Goal: Task Accomplishment & Management: Manage account settings

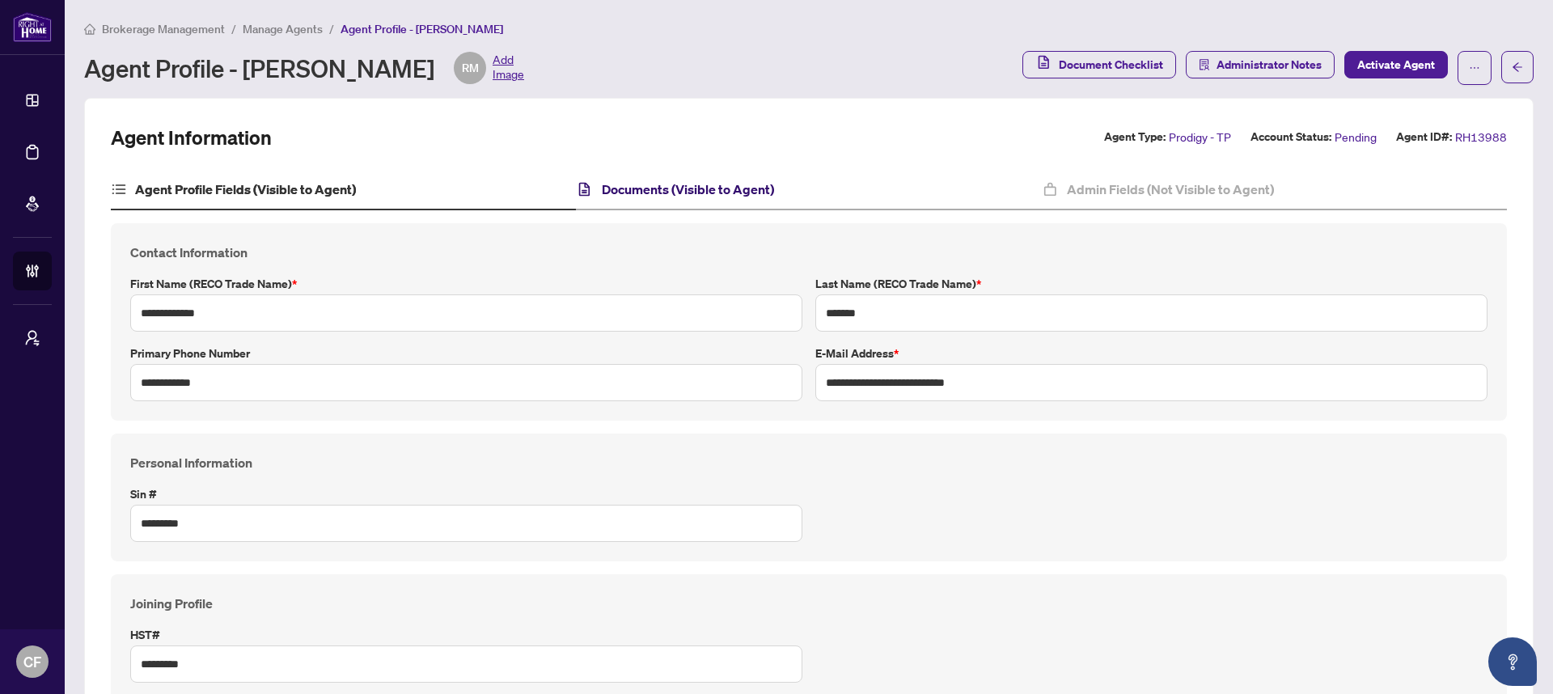
click at [606, 180] on h4 "Documents (Visible to Agent)" at bounding box center [688, 189] width 172 height 19
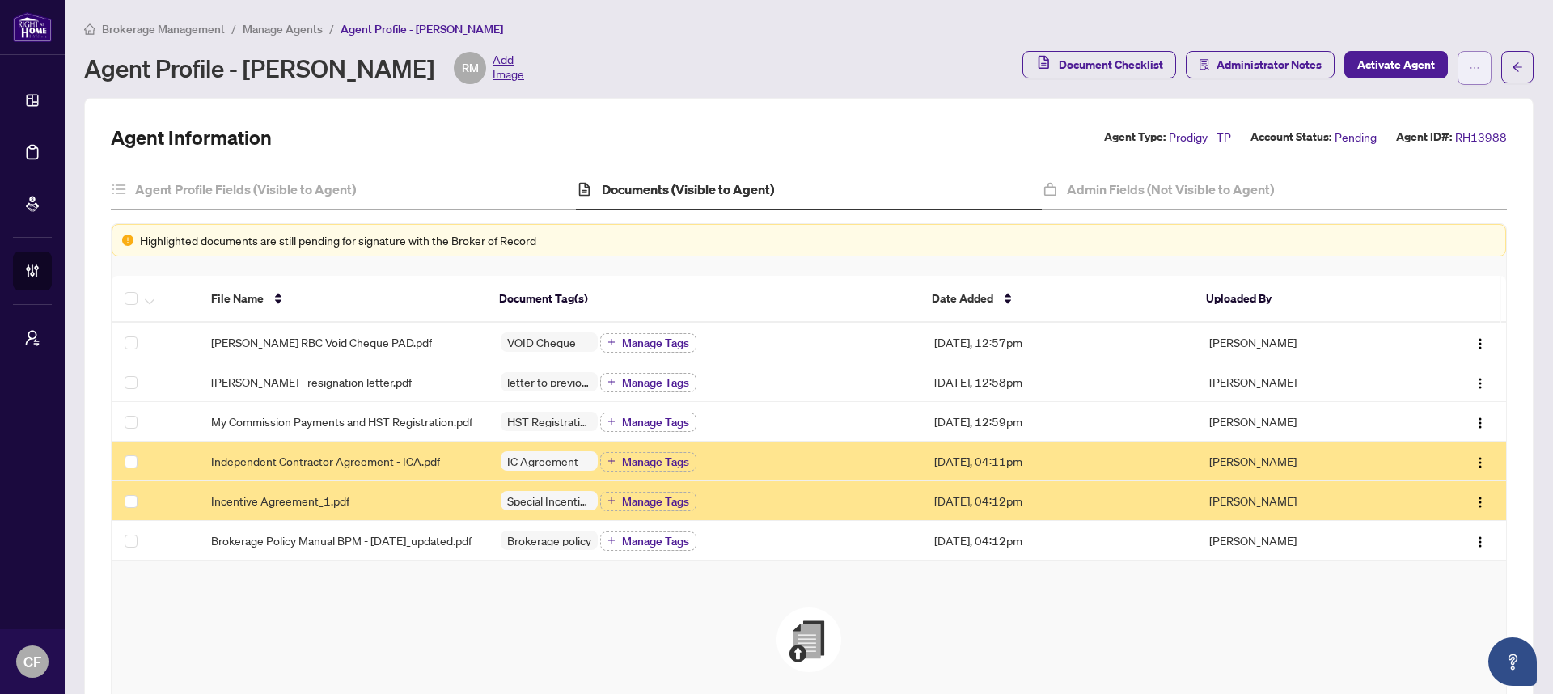
click at [1469, 72] on icon "ellipsis" at bounding box center [1474, 67] width 11 height 11
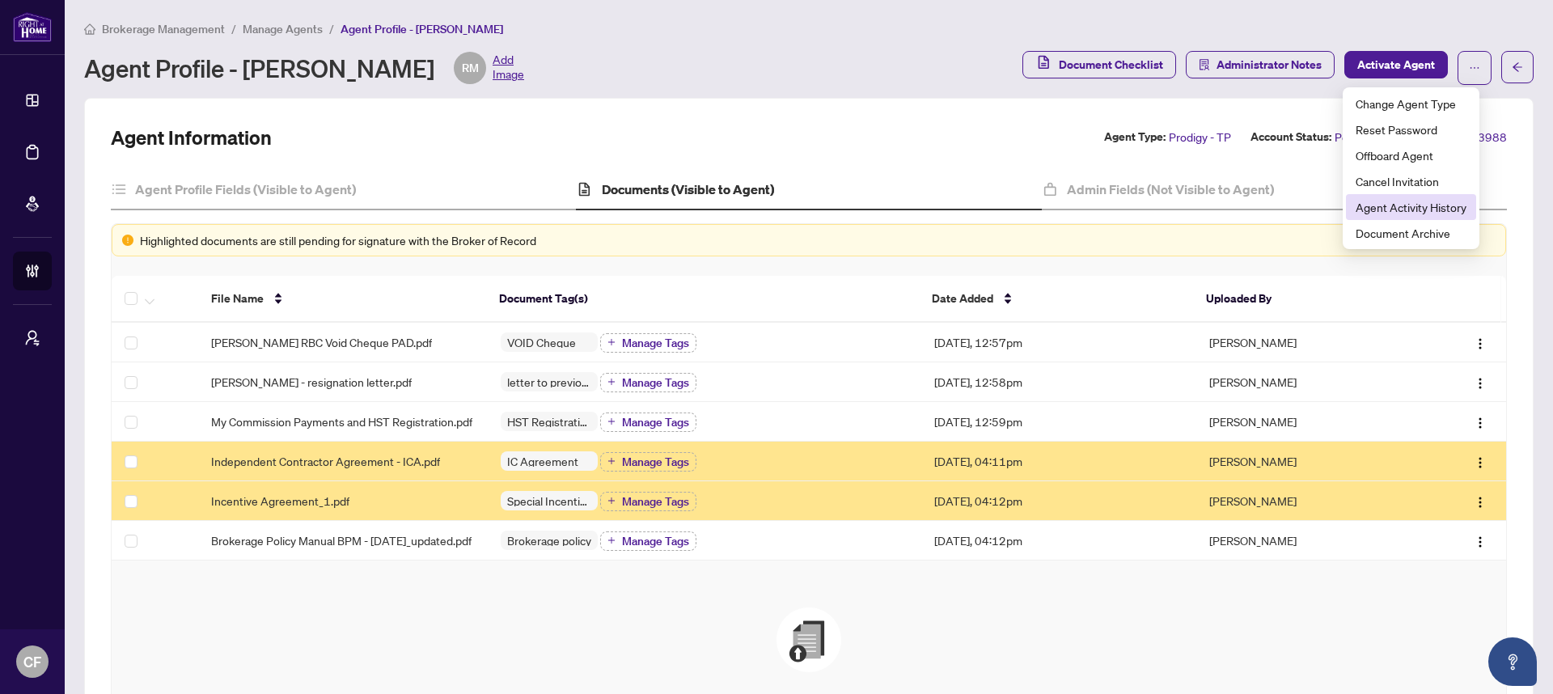
click at [1425, 203] on span "Agent Activity History" at bounding box center [1411, 207] width 111 height 18
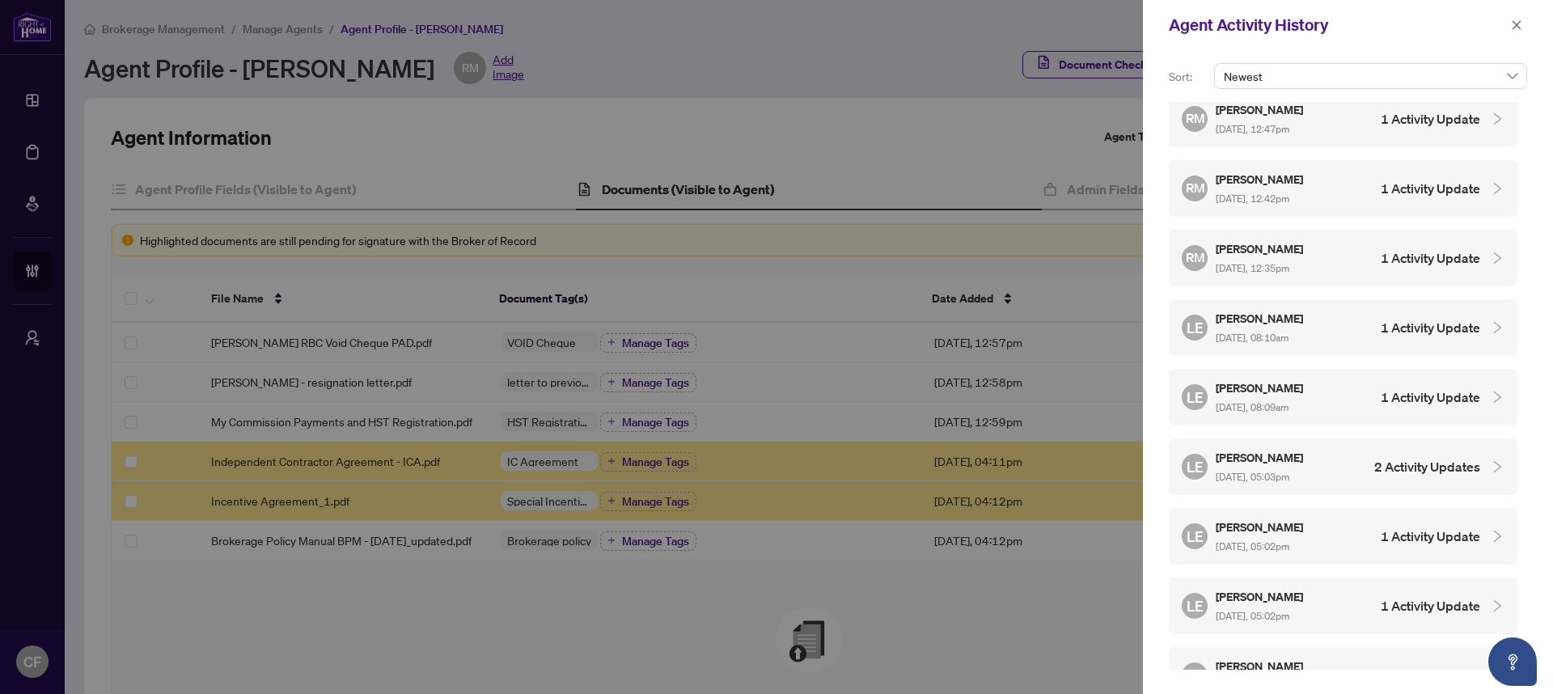
scroll to position [1276, 0]
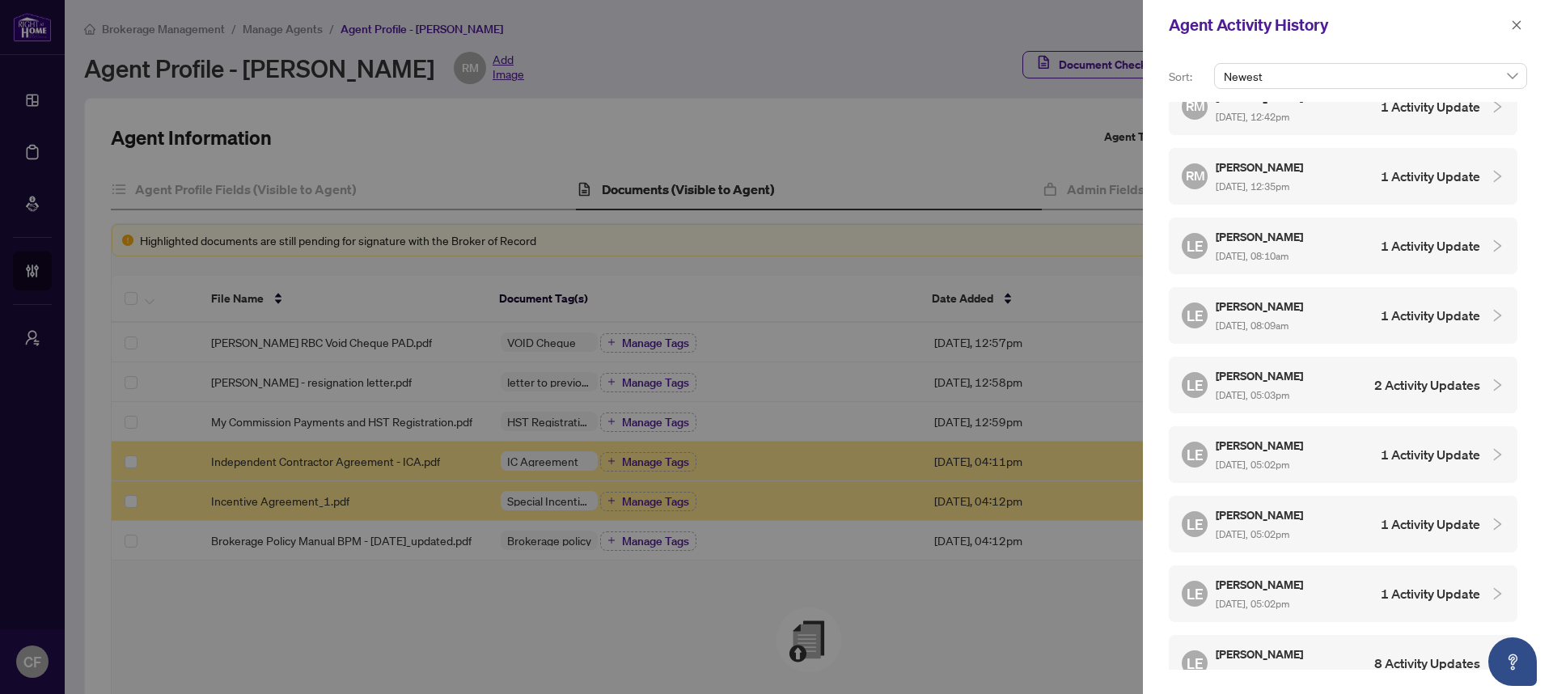
click at [1331, 227] on div "LE [PERSON_NAME] [DATE], 08:10am 1 Activity Update" at bounding box center [1331, 245] width 298 height 37
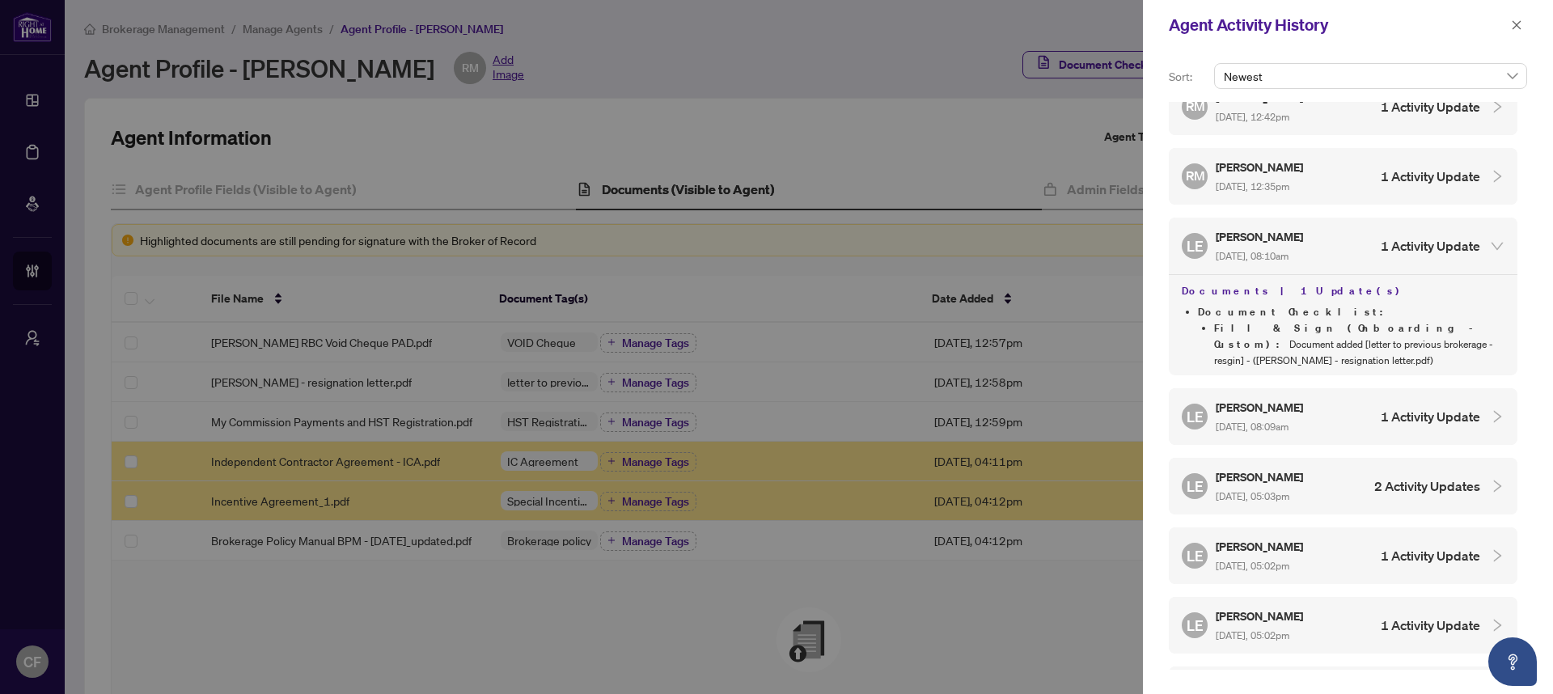
click at [1413, 407] on h4 "1 Activity Update" at bounding box center [1430, 416] width 99 height 19
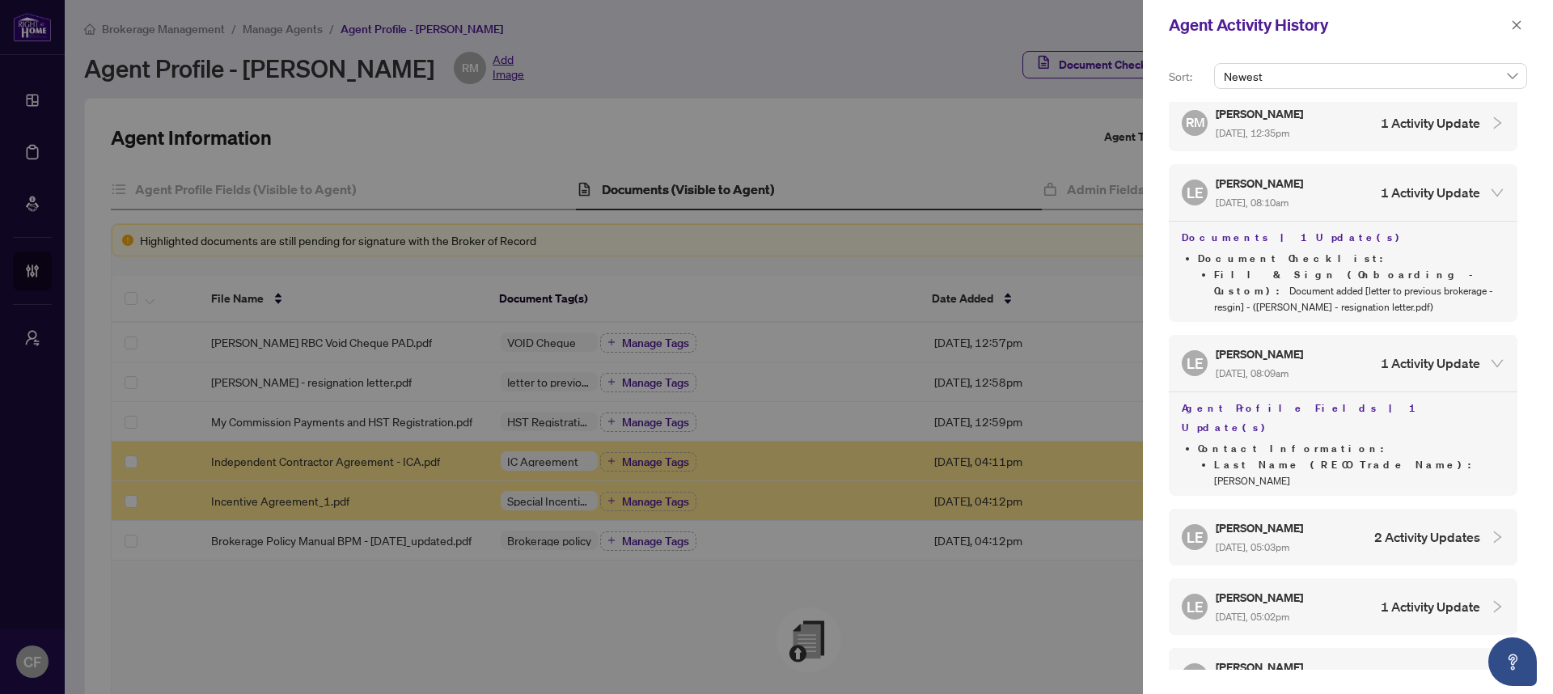
scroll to position [1446, 0]
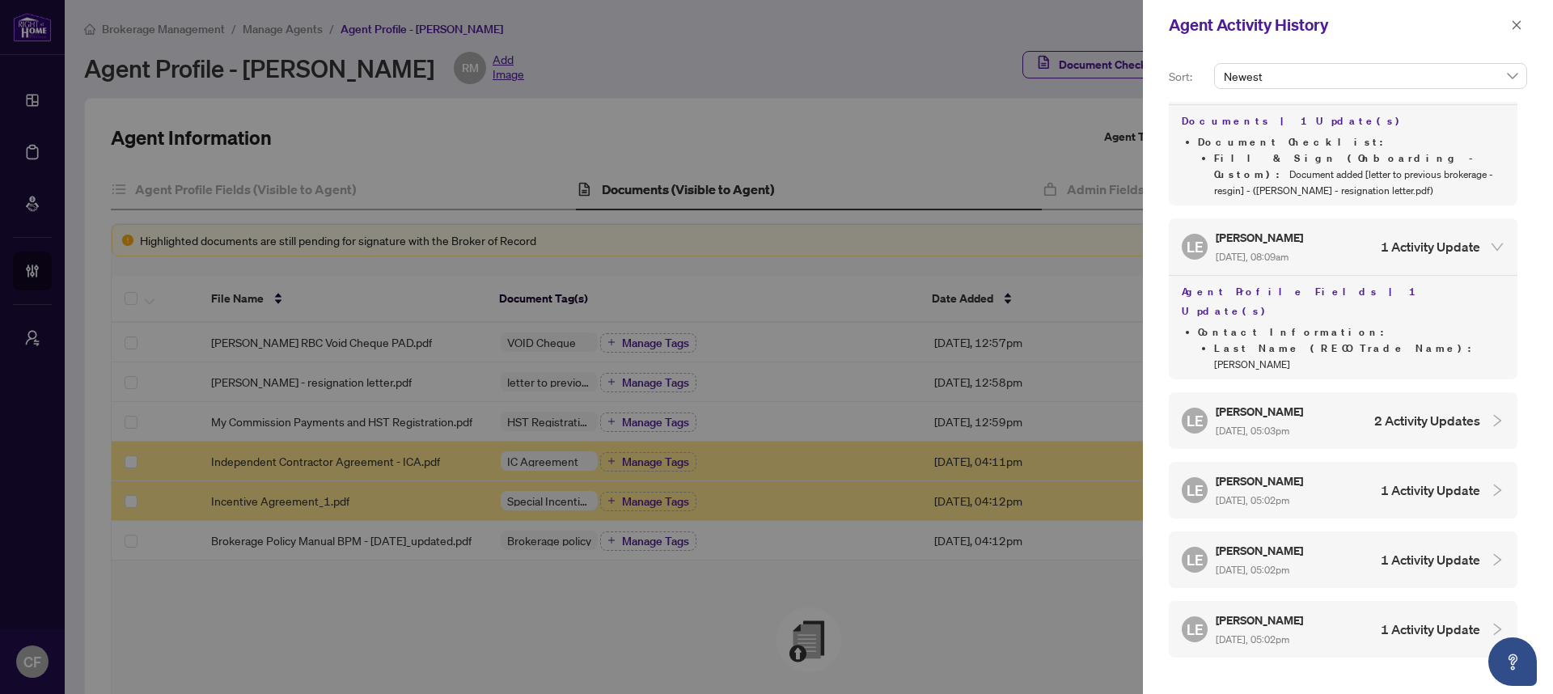
click at [1413, 689] on h4 "8 Activity Updates" at bounding box center [1427, 698] width 106 height 19
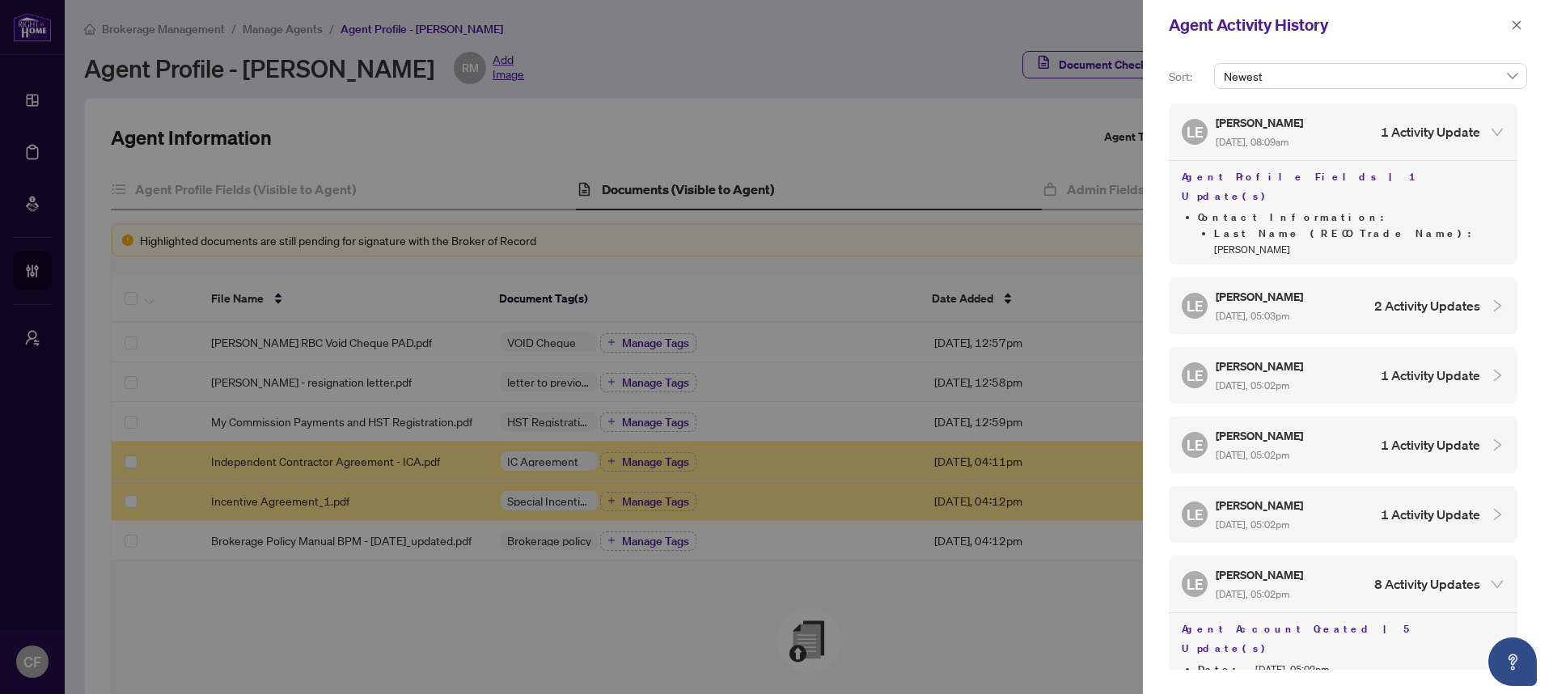
scroll to position [1665, 0]
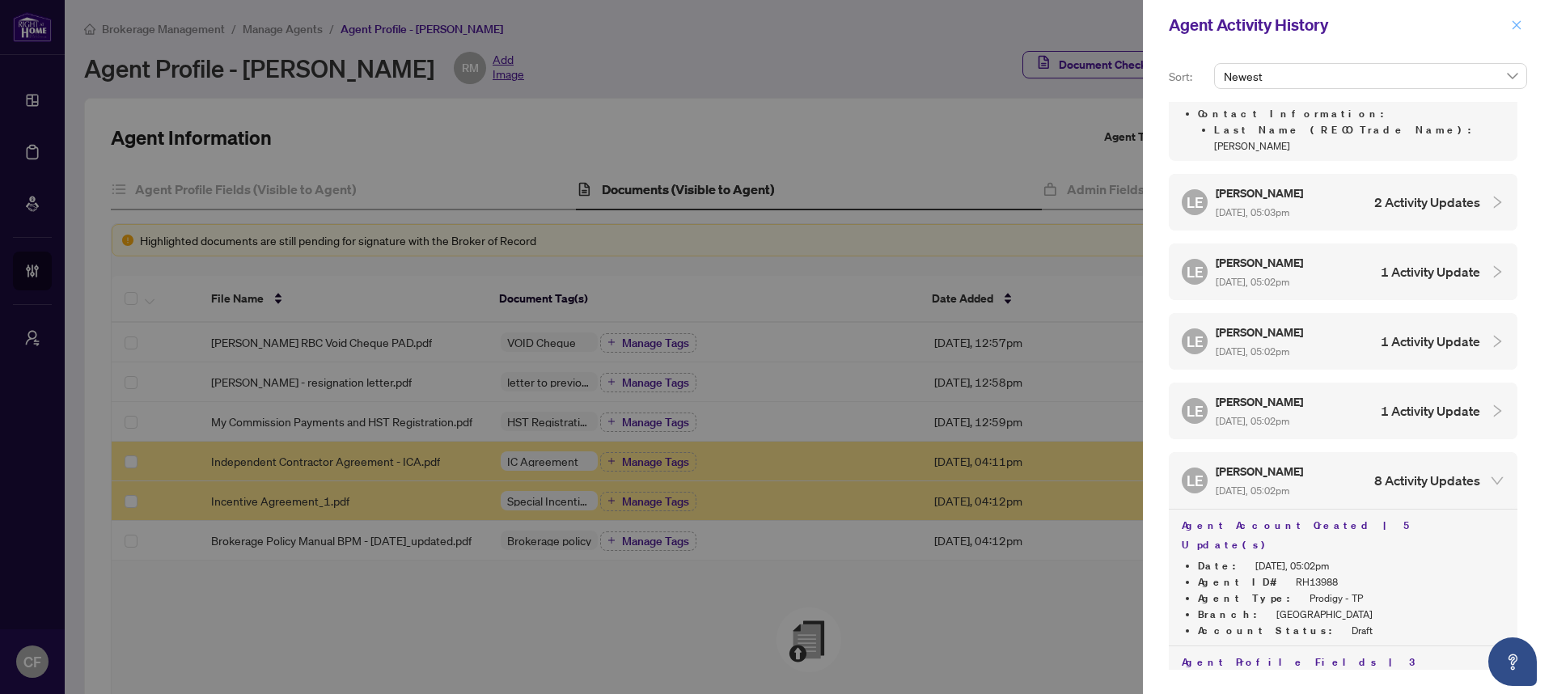
click at [1511, 29] on icon "close" at bounding box center [1516, 24] width 11 height 11
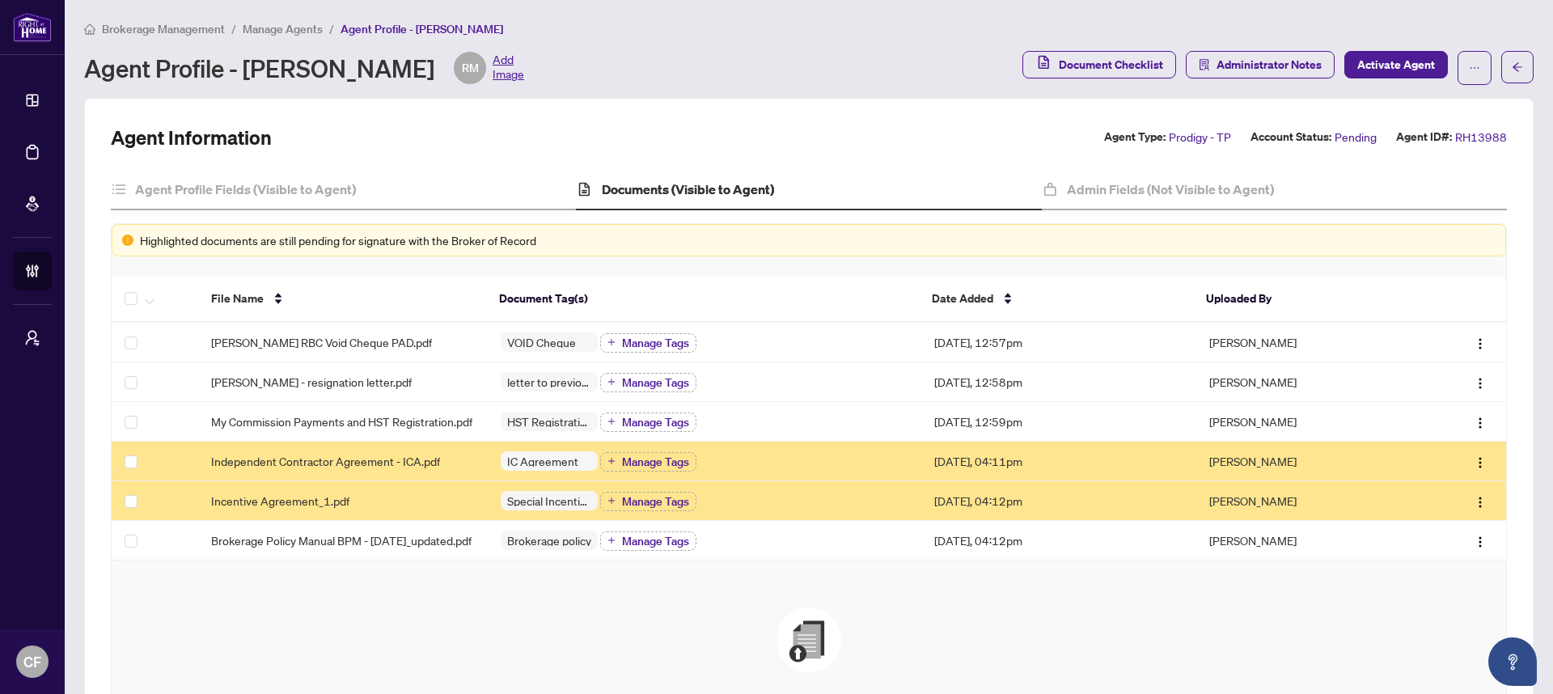
click at [291, 32] on span "Manage Agents" at bounding box center [283, 29] width 80 height 15
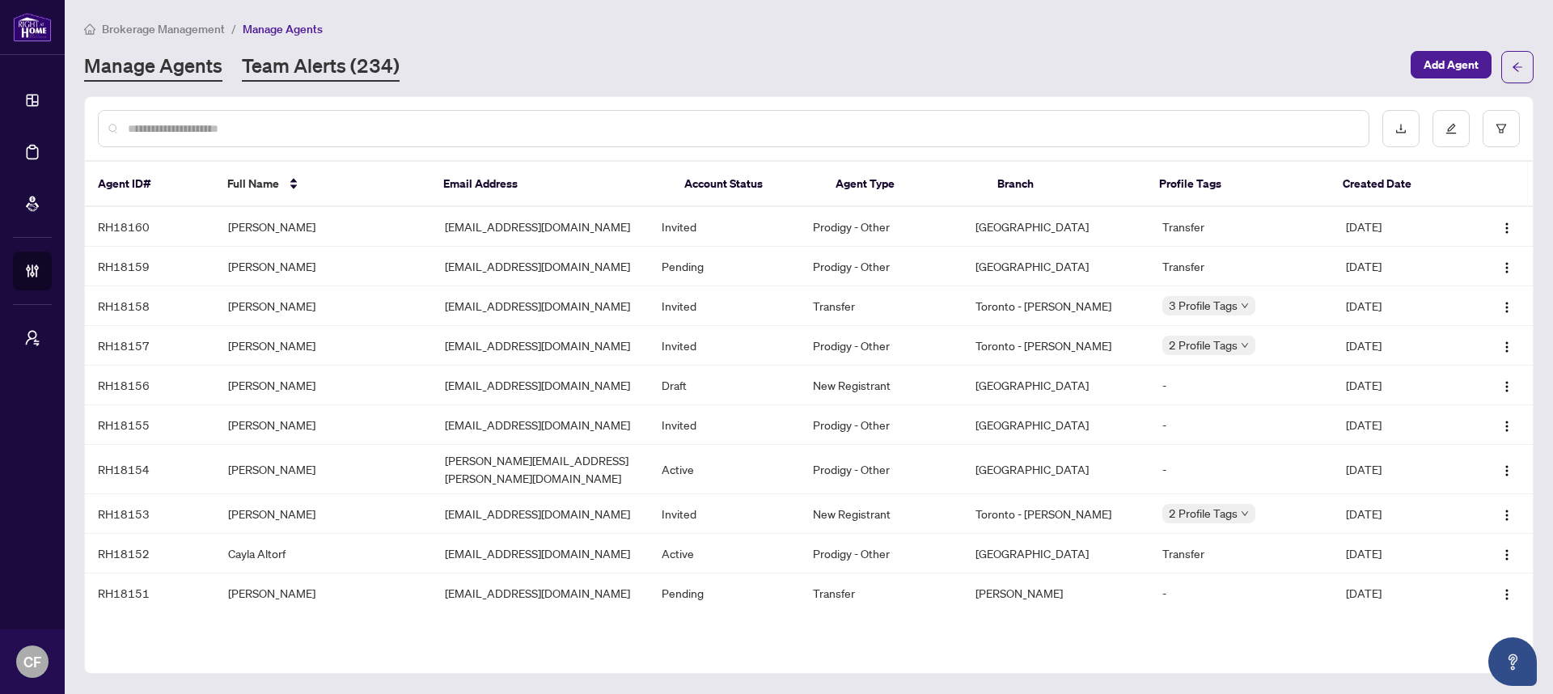
click at [304, 73] on link "Team Alerts (234)" at bounding box center [321, 67] width 158 height 29
